Goal: Transaction & Acquisition: Book appointment/travel/reservation

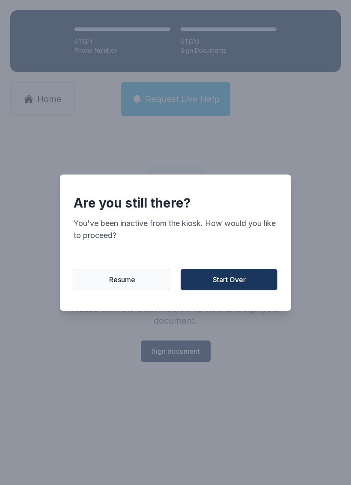
click at [244, 284] on span "Start Over" at bounding box center [229, 279] width 33 height 10
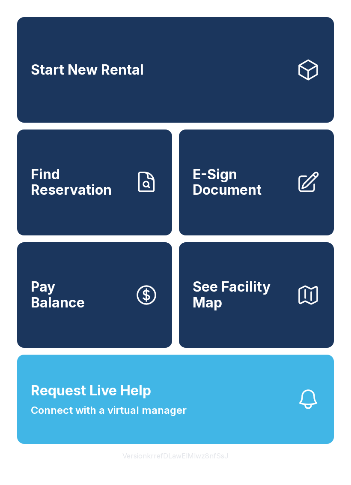
click at [253, 310] on span "See Facility Map" at bounding box center [241, 294] width 97 height 31
click at [206, 81] on link "Start New Rental" at bounding box center [175, 69] width 317 height 105
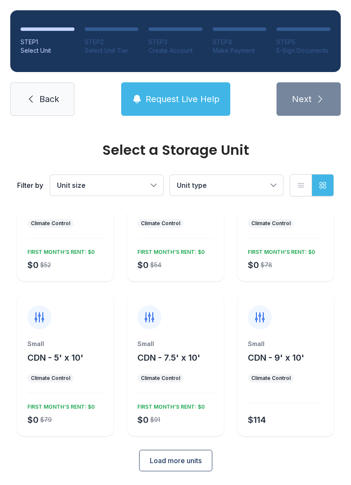
scroll to position [75, 0]
click at [67, 341] on div "Small" at bounding box center [65, 344] width 76 height 9
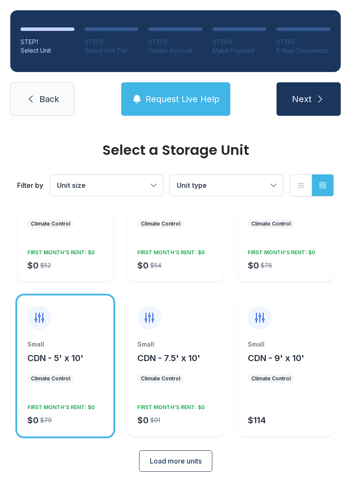
click at [318, 98] on icon "submit" at bounding box center [320, 99] width 10 height 10
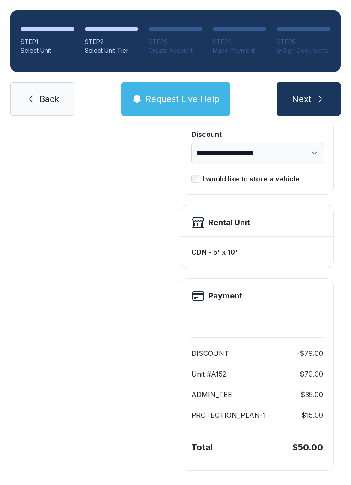
scroll to position [175, 0]
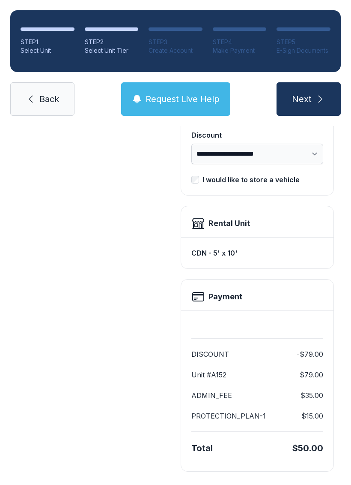
click at [49, 103] on span "Back" at bounding box center [49, 99] width 20 height 12
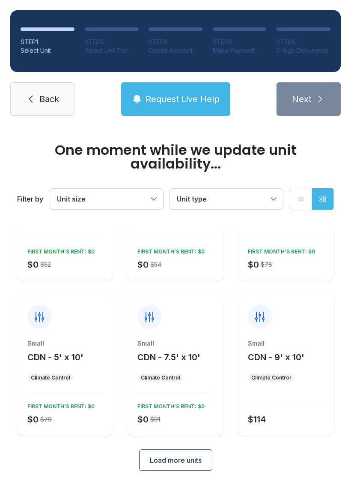
scroll to position [88, 0]
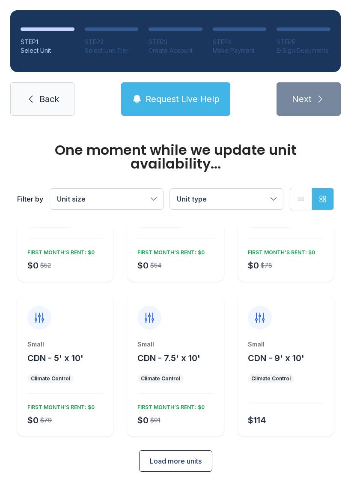
click at [186, 456] on span "Load more units" at bounding box center [176, 461] width 52 height 10
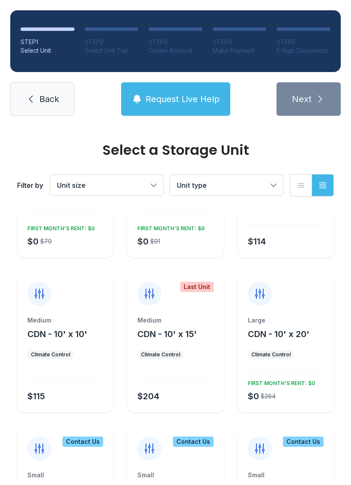
scroll to position [254, 0]
click at [75, 307] on div "Medium CDN - 10' x 10' Climate Control $115" at bounding box center [65, 341] width 96 height 141
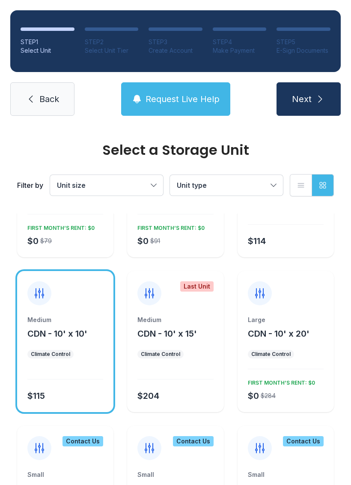
click at [313, 96] on button "Next" at bounding box center [309, 98] width 64 height 33
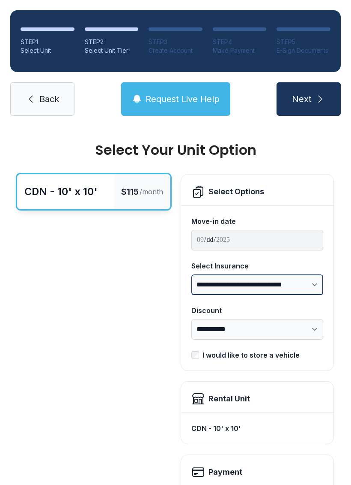
click at [317, 282] on select "**********" at bounding box center [258, 284] width 132 height 21
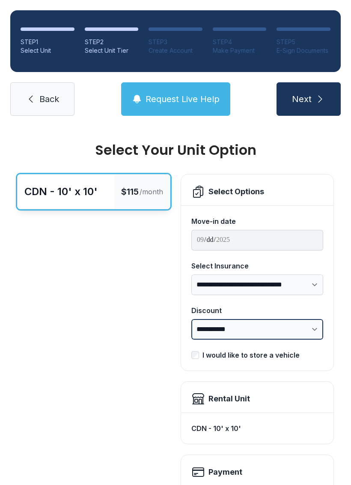
click at [306, 331] on select "**********" at bounding box center [258, 329] width 132 height 21
click at [38, 108] on link "Back" at bounding box center [42, 98] width 64 height 33
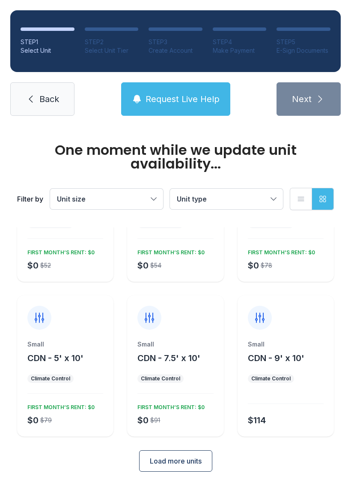
scroll to position [75, 0]
